Goal: Navigation & Orientation: Go to known website

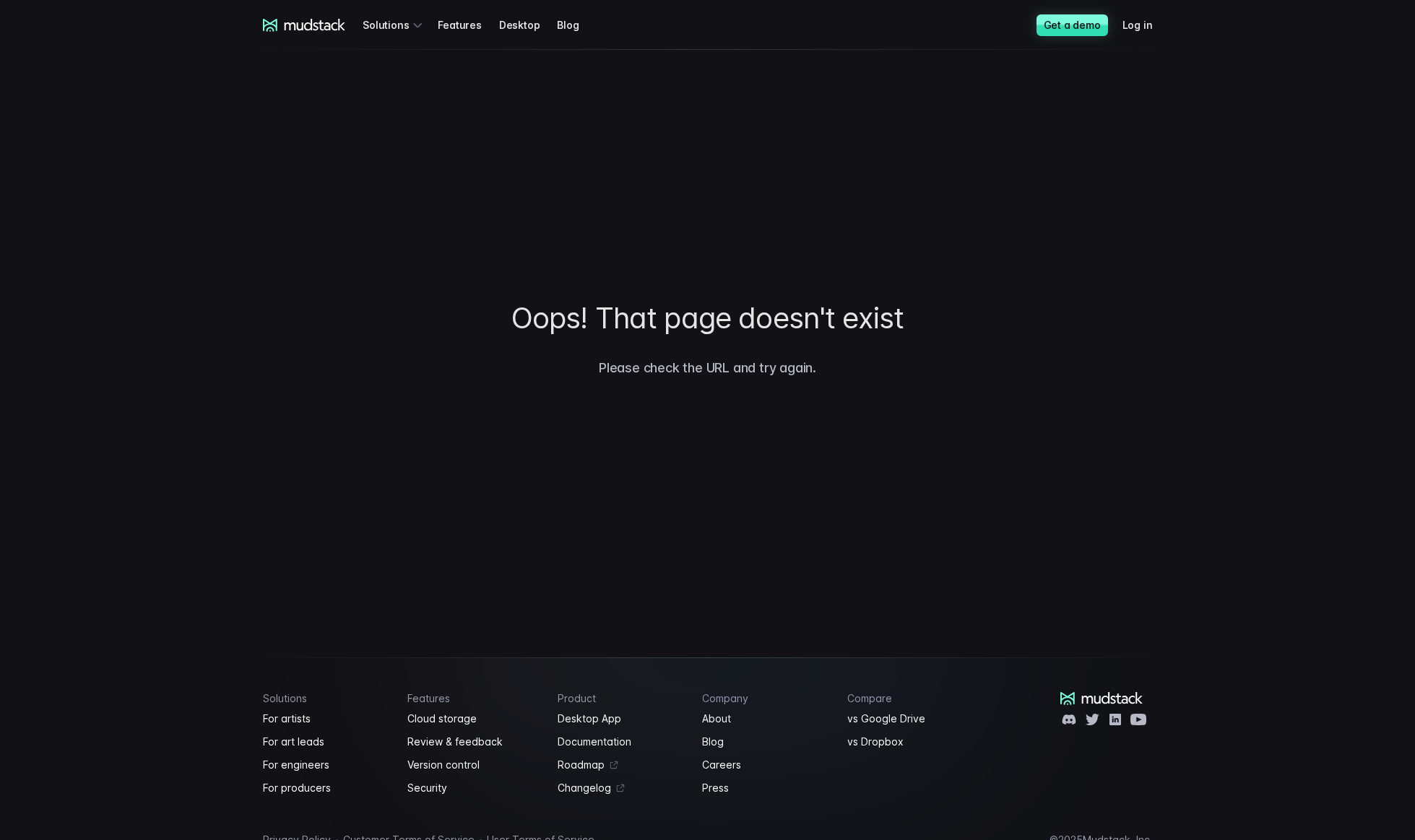
scroll to position [2, 0]
click at [293, 21] on icon at bounding box center [304, 25] width 83 height 13
